Goal: Navigation & Orientation: Go to known website

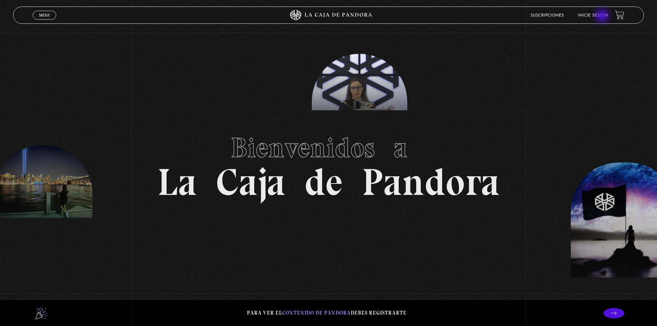
click at [603, 16] on link "Inicie sesión" at bounding box center [593, 15] width 30 height 4
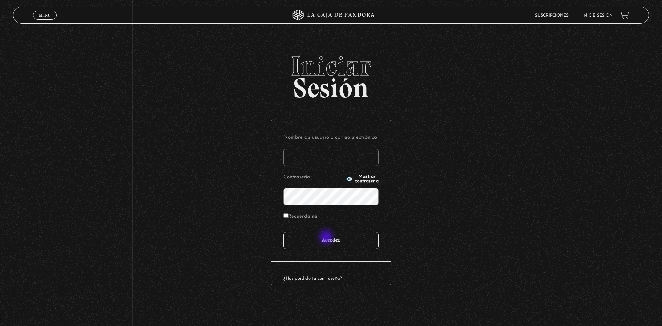
type input "[EMAIL_ADDRESS][DOMAIN_NAME]"
click at [327, 238] on input "Acceder" at bounding box center [330, 240] width 95 height 17
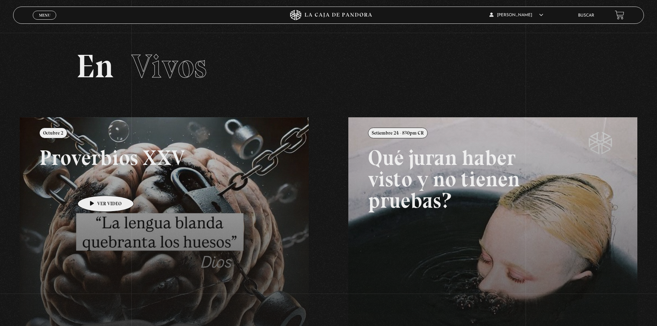
click at [84, 189] on link at bounding box center [348, 280] width 657 height 326
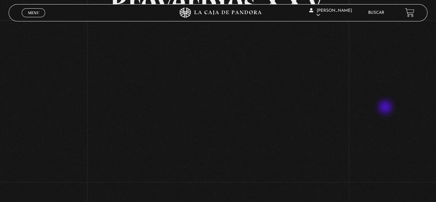
scroll to position [69, 0]
